Goal: Browse casually

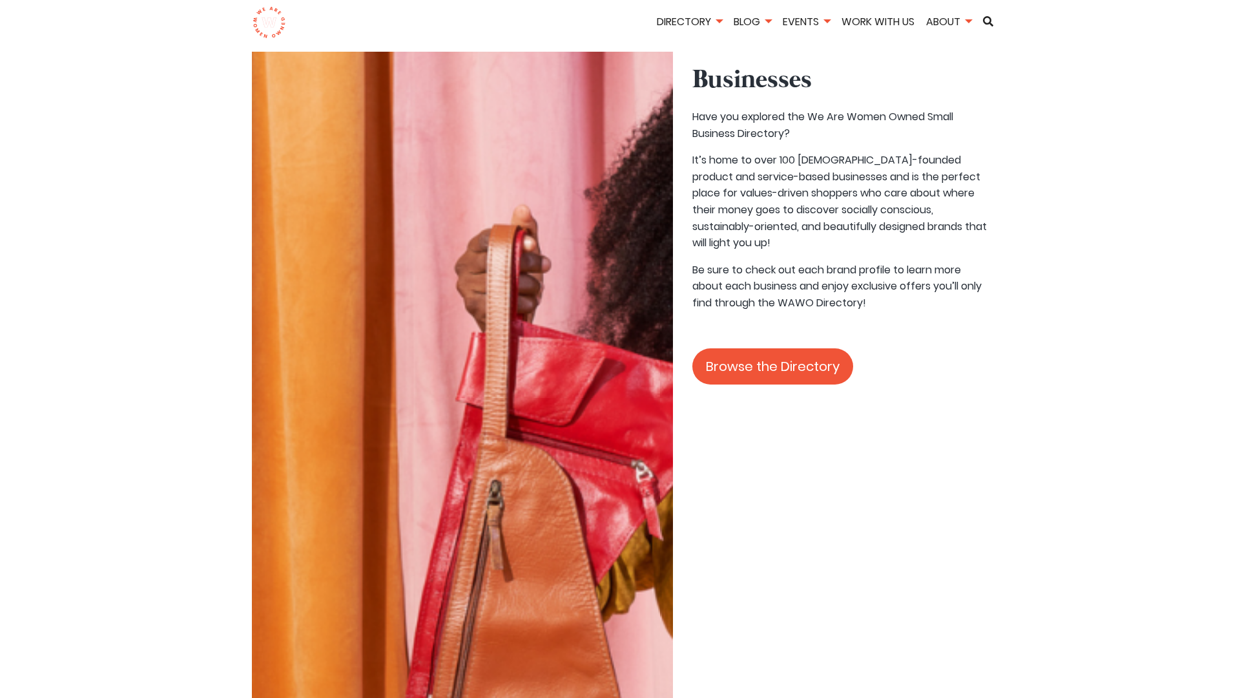
scroll to position [2682, 0]
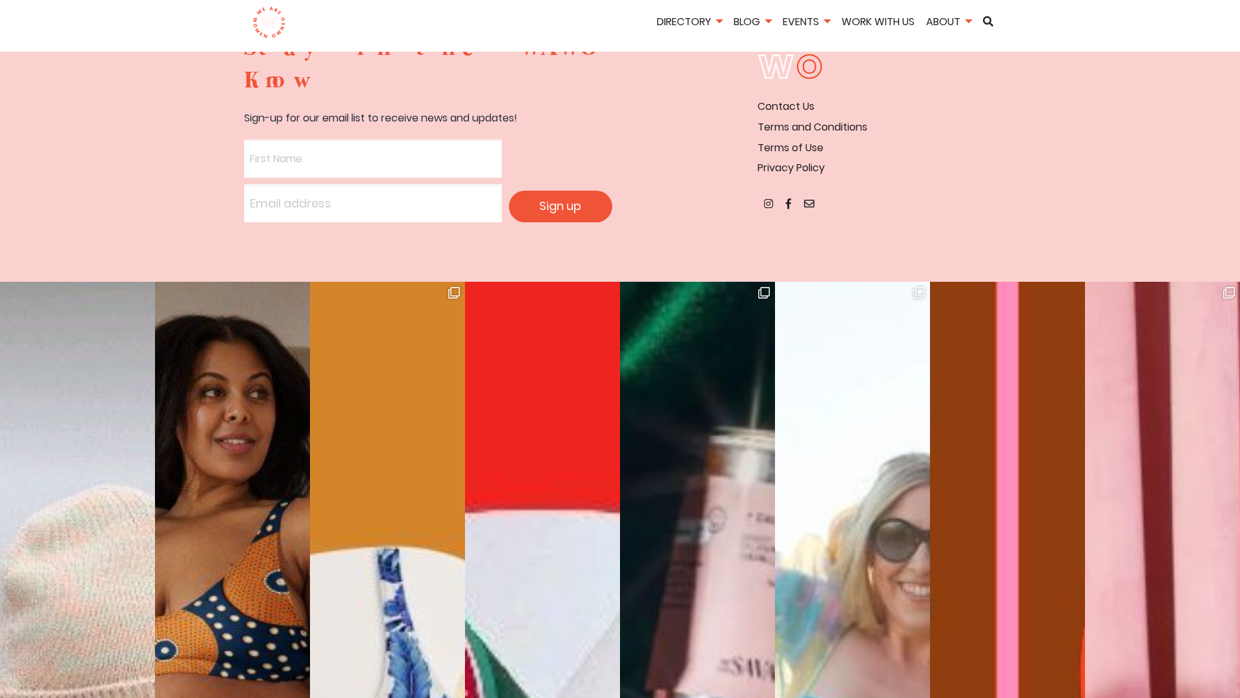
scroll to position [2682, 0]
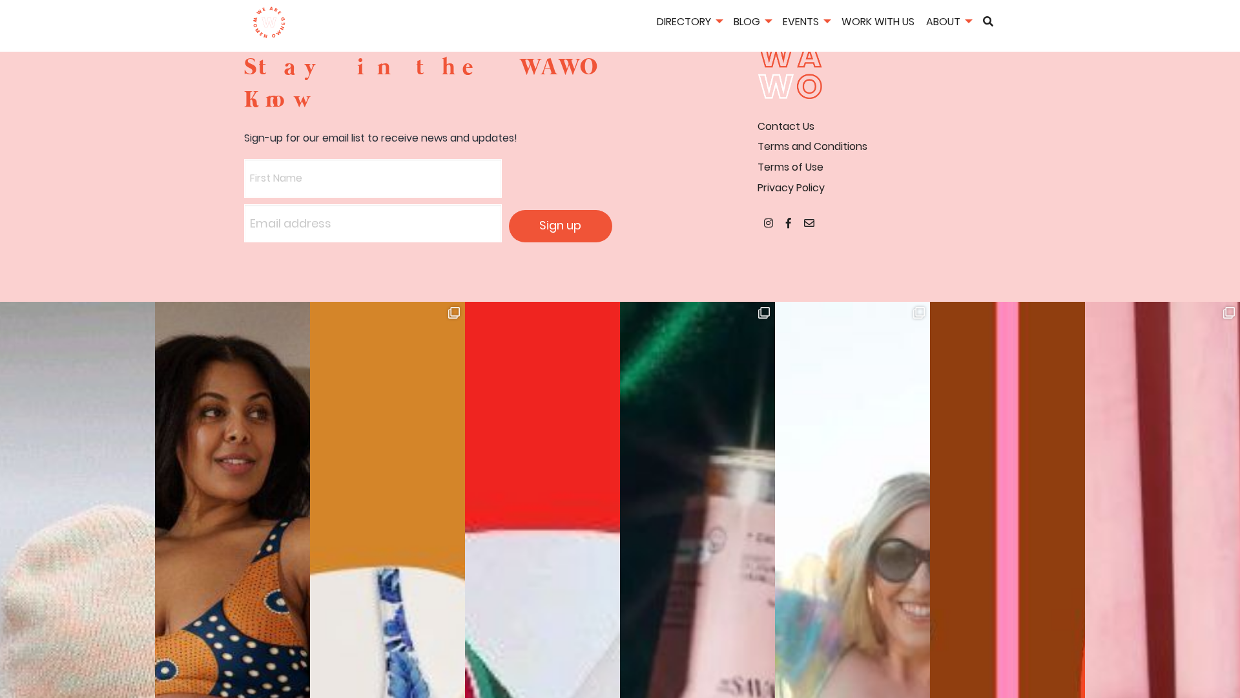
scroll to position [2682, 0]
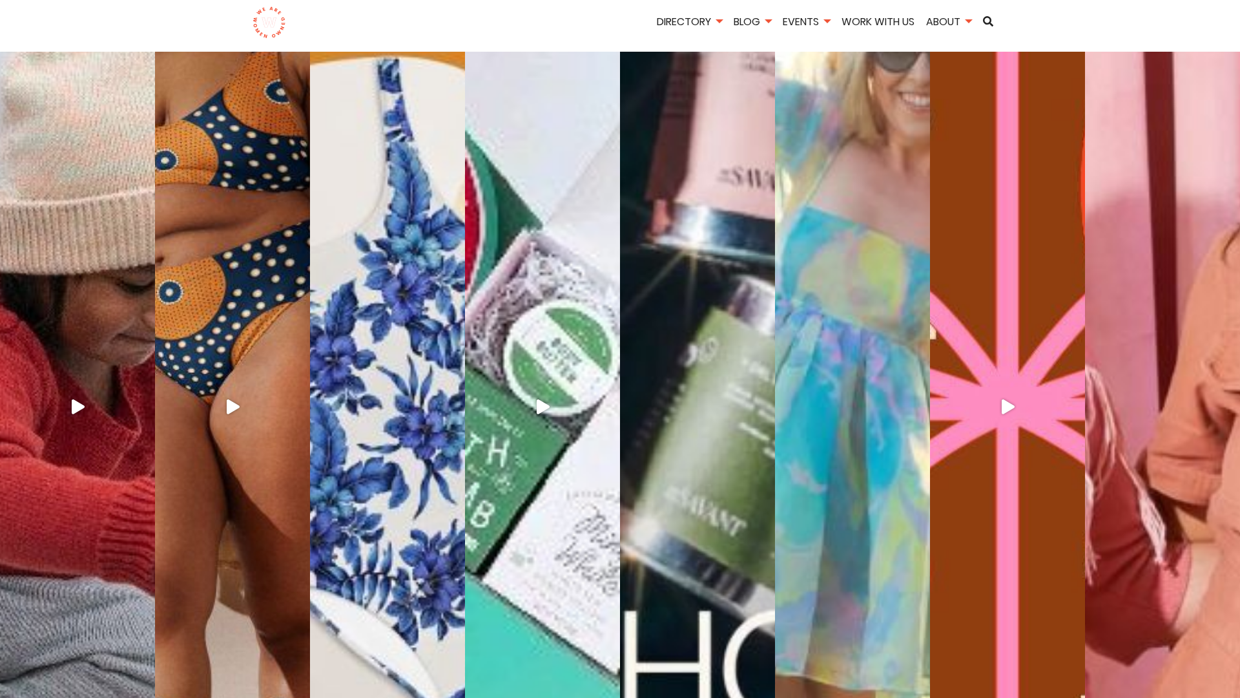
scroll to position [2682, 0]
